Goal: Communication & Community: Participate in discussion

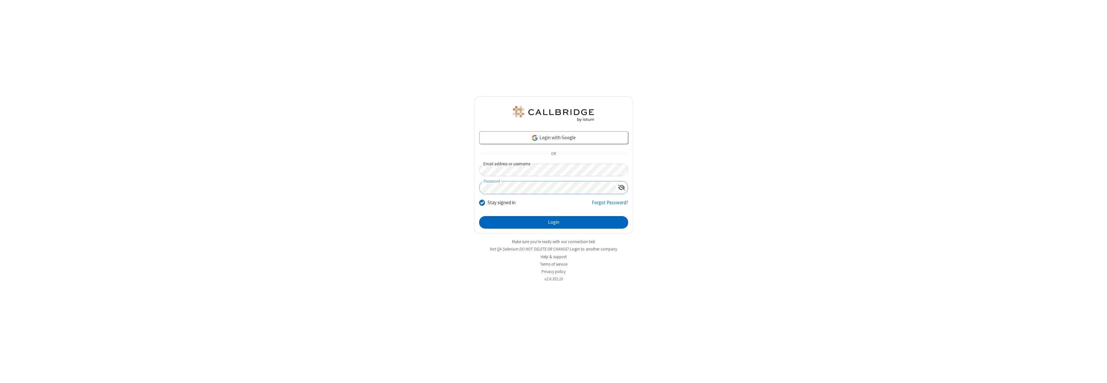
click at [553, 222] on button "Login" at bounding box center [553, 222] width 149 height 13
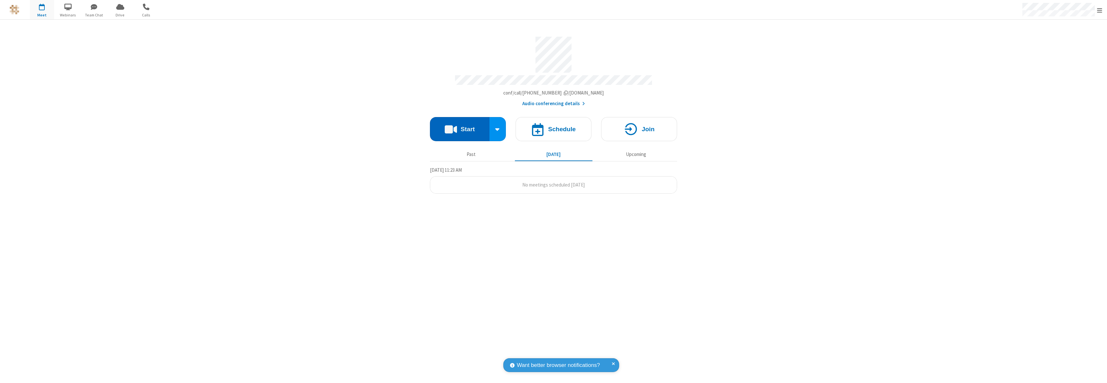
click at [459, 126] on button "Start" at bounding box center [460, 129] width 60 height 24
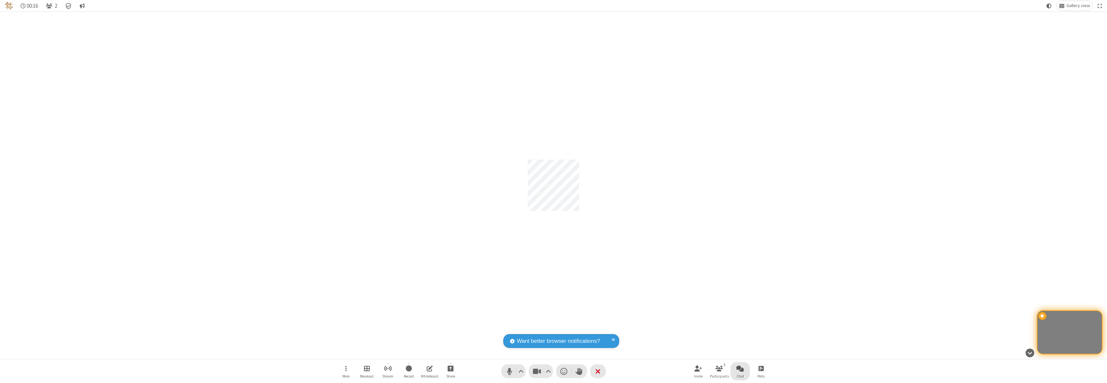
click at [740, 368] on span "Open chat" at bounding box center [740, 369] width 8 height 8
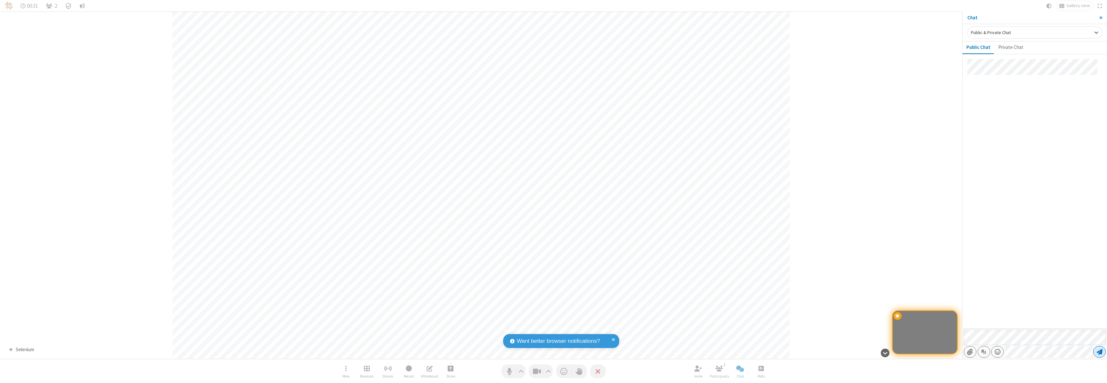
click at [1099, 352] on span "Send message" at bounding box center [1100, 352] width 6 height 6
click at [1100, 18] on span "Close sidebar" at bounding box center [1100, 17] width 3 height 5
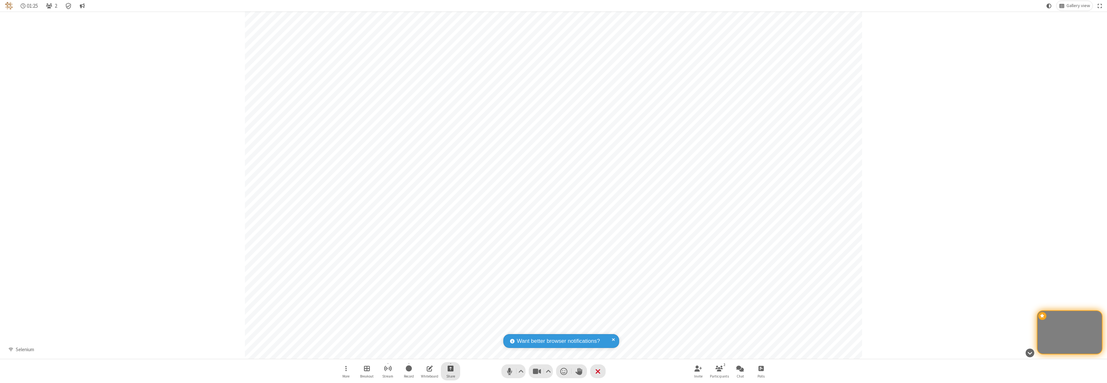
click at [450, 368] on span "Start sharing" at bounding box center [451, 369] width 6 height 8
click at [424, 353] on span "Share my screen" at bounding box center [424, 353] width 7 height 5
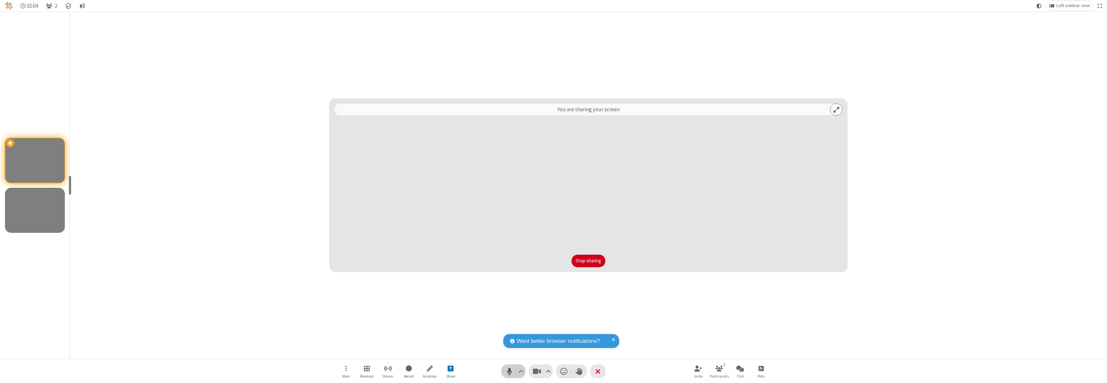
click at [513, 371] on span "Mute (⌘+Shift+A)" at bounding box center [510, 371] width 10 height 9
click at [513, 371] on span "Unmute (⌘+Shift+A)" at bounding box center [510, 371] width 10 height 9
click at [513, 371] on span "Mute (⌘+Shift+A)" at bounding box center [510, 371] width 10 height 9
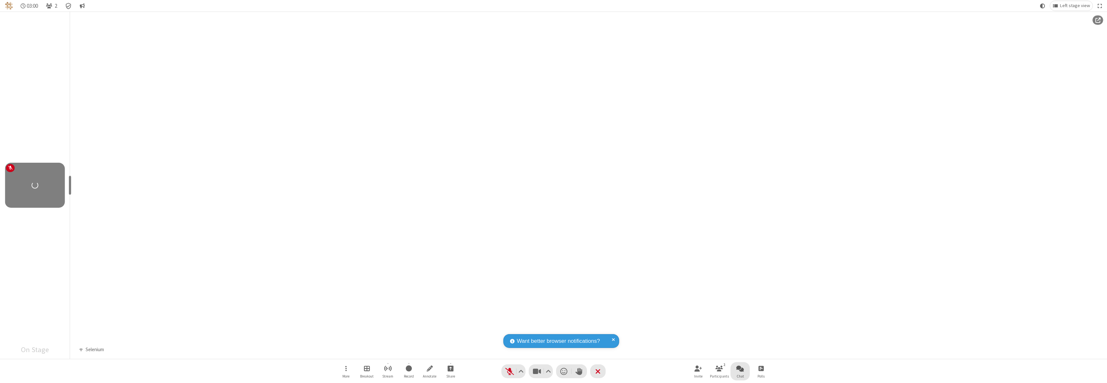
click at [740, 368] on span "Open chat" at bounding box center [740, 369] width 8 height 8
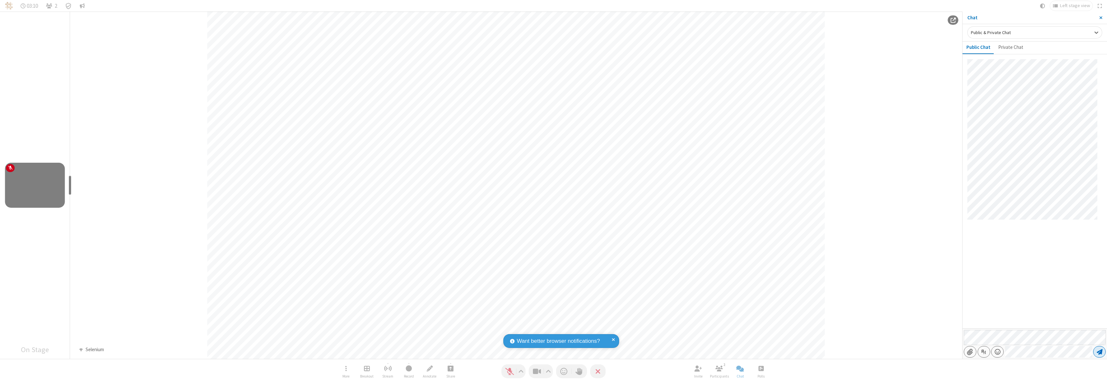
click at [1099, 352] on span "Send message" at bounding box center [1100, 352] width 6 height 6
click at [1100, 18] on span "Close sidebar" at bounding box center [1100, 17] width 3 height 5
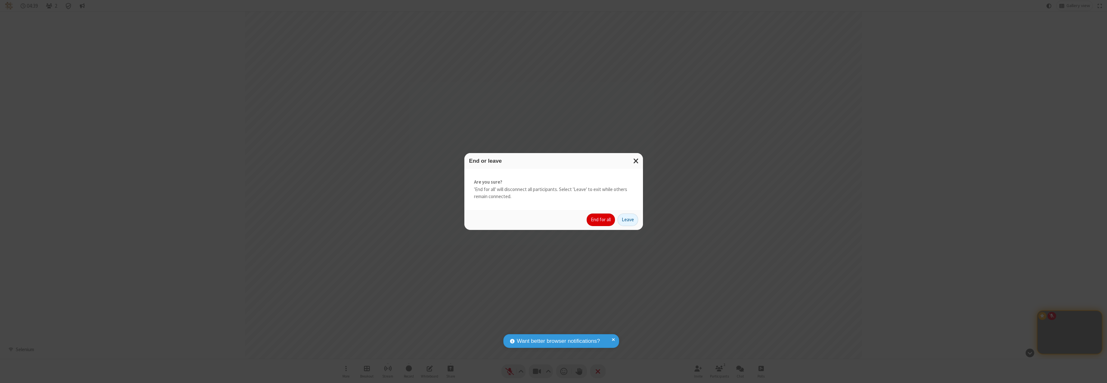
click at [601, 220] on button "End for all" at bounding box center [601, 220] width 28 height 13
